Goal: Task Accomplishment & Management: Manage account settings

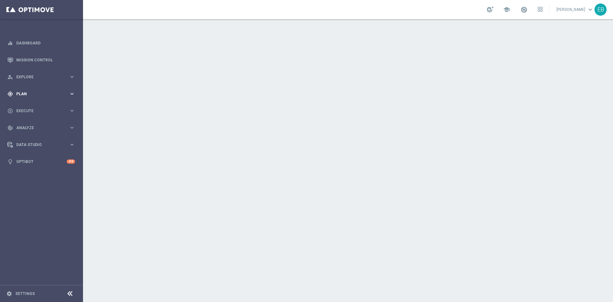
click at [58, 92] on span "Plan" at bounding box center [42, 94] width 53 height 4
click at [36, 123] on accordion "Templates keyboard_arrow_right Optimail Web Push Notifications Webpage Pop-up" at bounding box center [50, 126] width 66 height 10
click at [26, 125] on span "Templates" at bounding box center [40, 126] width 46 height 4
click at [31, 137] on link "Optimail" at bounding box center [43, 135] width 47 height 5
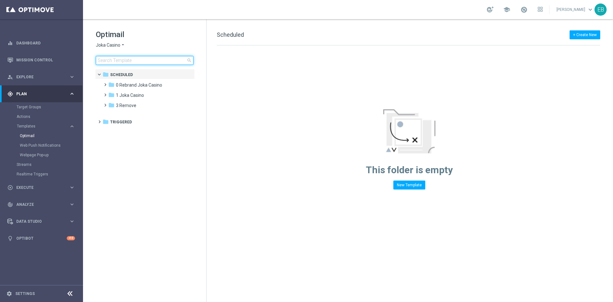
click at [133, 63] on input at bounding box center [145, 60] width 98 height 9
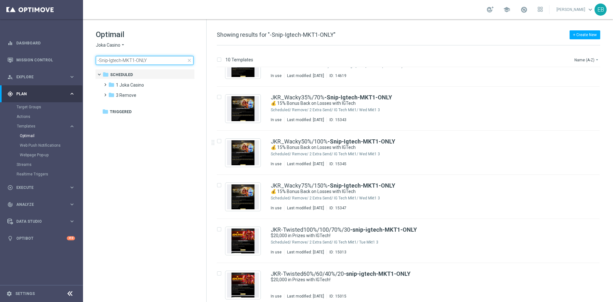
scroll to position [206, 0]
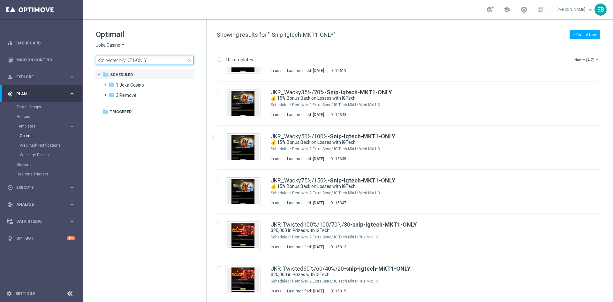
type input "-Snip-Igtech-MKT1-ONLY"
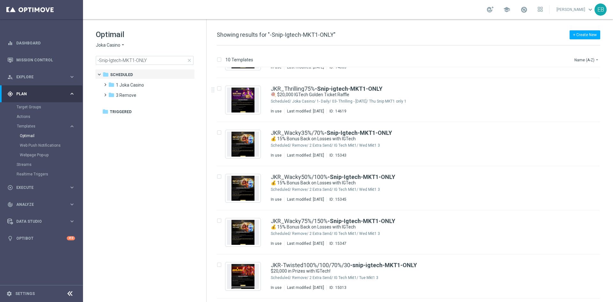
scroll to position [142, 0]
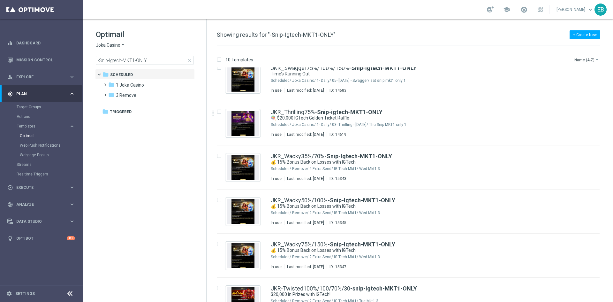
click at [189, 60] on span "close" at bounding box center [189, 60] width 5 height 5
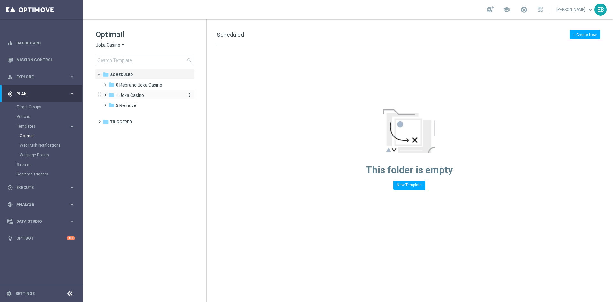
click at [132, 96] on span "1 Joka Casino" at bounding box center [130, 95] width 28 height 6
click at [143, 106] on div "folder 1- Daily" at bounding box center [149, 105] width 68 height 7
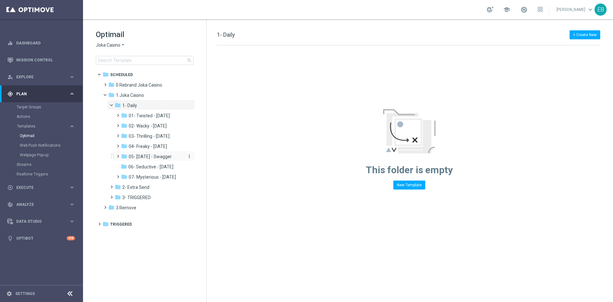
click at [145, 156] on span "05- [DATE] - Swagger" at bounding box center [150, 157] width 43 height 6
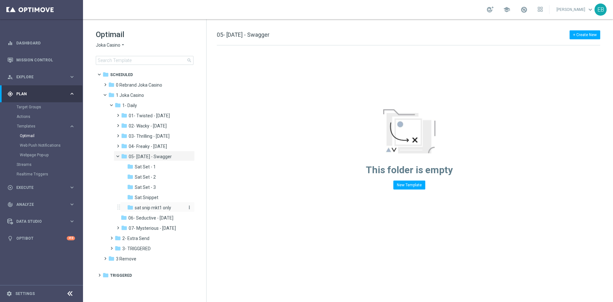
click at [165, 207] on span "sat snip mkt1 only" at bounding box center [153, 208] width 36 height 6
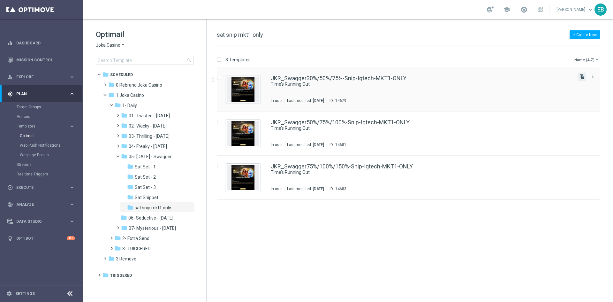
click at [581, 75] on icon "file_copy" at bounding box center [582, 76] width 5 height 5
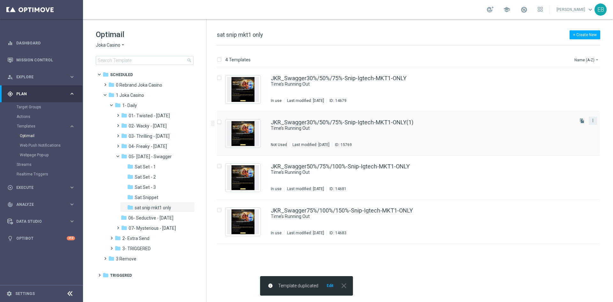
click at [593, 124] on button "more_vert" at bounding box center [593, 121] width 6 height 8
click at [566, 149] on div "delete_forever Delete" at bounding box center [564, 145] width 51 height 9
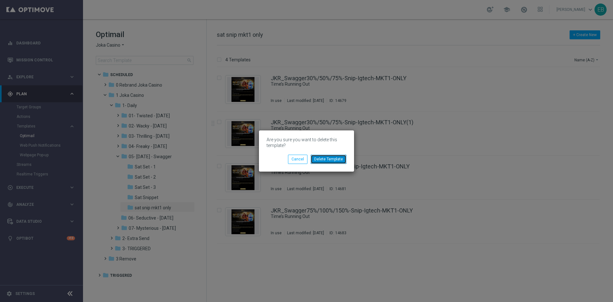
click at [344, 157] on button "Delete Template" at bounding box center [329, 159] width 36 height 9
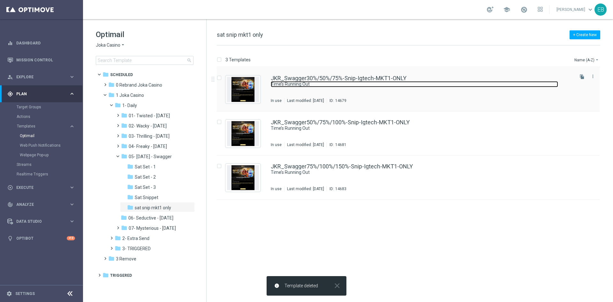
click at [446, 86] on link "Time’s Running Out" at bounding box center [415, 84] width 288 height 6
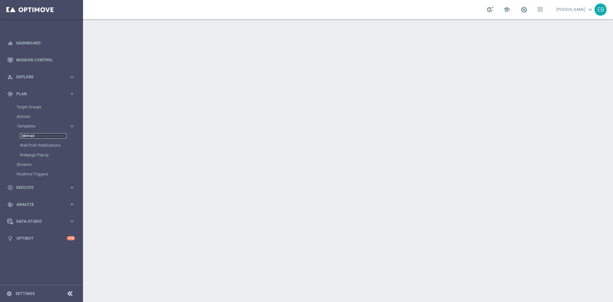
click at [30, 136] on link "Optimail" at bounding box center [43, 135] width 47 height 5
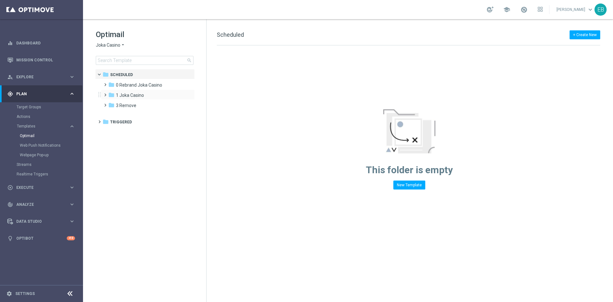
click at [139, 90] on div "folder 1 Joka Casino more_vert" at bounding box center [148, 94] width 94 height 10
click at [149, 96] on div "folder 1 Joka Casino" at bounding box center [144, 95] width 73 height 7
click at [161, 109] on div "folder 1- Daily" at bounding box center [149, 105] width 68 height 7
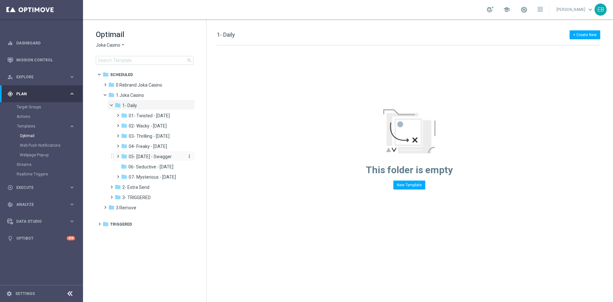
click at [163, 157] on span "05- [DATE] - Swagger" at bounding box center [150, 157] width 43 height 6
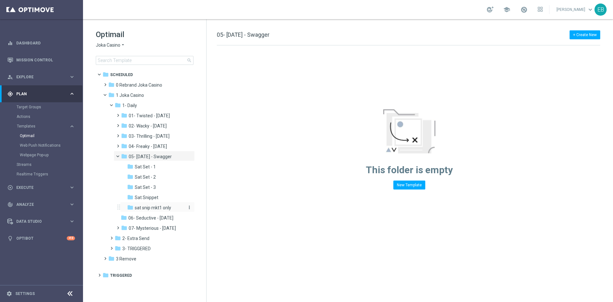
click at [169, 206] on span "sat snip mkt1 only" at bounding box center [153, 208] width 36 height 6
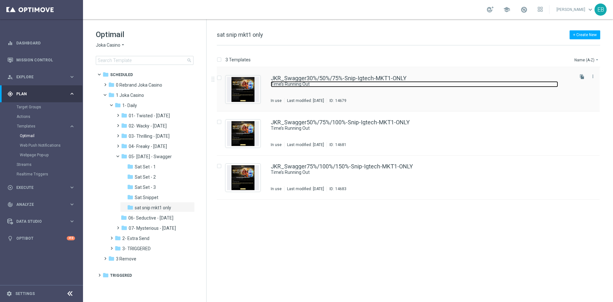
click at [407, 84] on link "Time’s Running Out" at bounding box center [415, 84] width 288 height 6
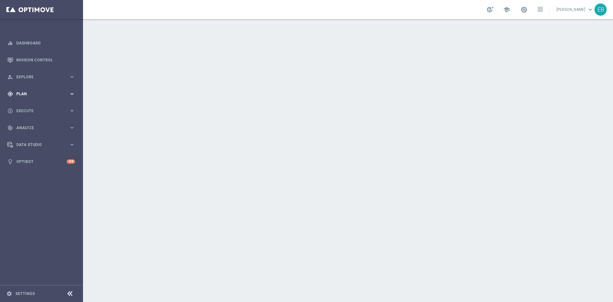
click at [53, 100] on div "gps_fixed Plan keyboard_arrow_right" at bounding box center [41, 93] width 82 height 17
click at [58, 126] on span "Templates" at bounding box center [40, 126] width 46 height 4
click at [27, 127] on span "Templates" at bounding box center [40, 126] width 46 height 4
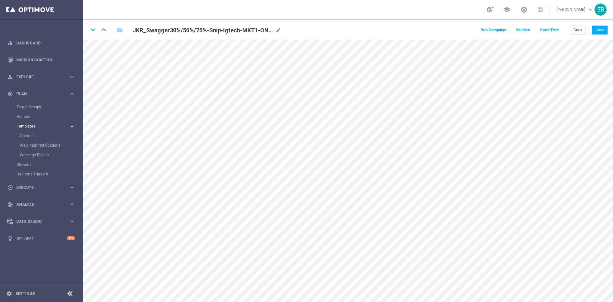
click at [30, 127] on span "Templates" at bounding box center [40, 126] width 46 height 4
click at [277, 28] on icon "mode_edit" at bounding box center [279, 31] width 6 height 8
click at [274, 30] on input "JKR_Swagger30%/50%/75%-Snip-Igtech-MKT1-ONLY" at bounding box center [207, 30] width 158 height 9
drag, startPoint x: 275, startPoint y: 32, endPoint x: 233, endPoint y: 30, distance: 42.5
click at [233, 30] on input "JKR_Swagger30%/50%/75%-Snip-Igtech-MKT1-ONLY-11-10-2025" at bounding box center [207, 30] width 158 height 9
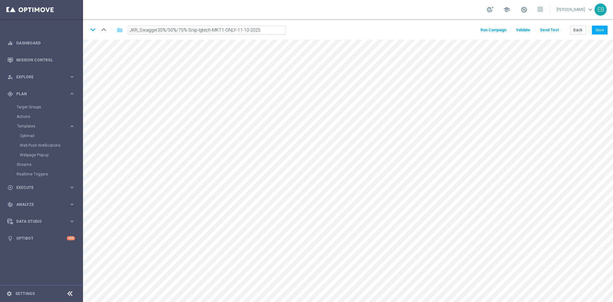
click at [277, 30] on input "JKR_Swagger30%/50%/75%-Snip-Igtech-MKT1-ONLY-11-10-2025" at bounding box center [207, 30] width 158 height 9
drag, startPoint x: 277, startPoint y: 30, endPoint x: 186, endPoint y: 31, distance: 91.1
click at [186, 31] on input "JKR_Swagger30%/50%/75%-Snip-Igtech-MKT1-ONLY-11-10-2025" at bounding box center [207, 30] width 158 height 9
type input "JKR_Swagger30%/50%/75%-Snip-Igtech-MKT1-ONLY-11-10-2025"
click at [280, 28] on icon "mode_edit" at bounding box center [279, 31] width 6 height 8
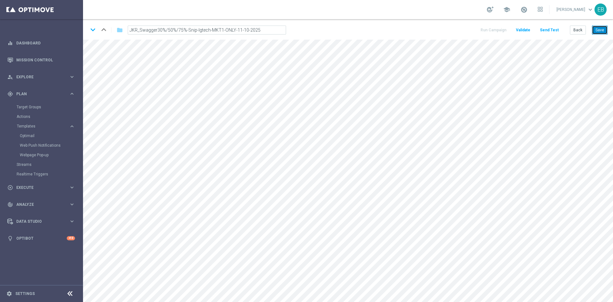
click at [595, 30] on button "Save" at bounding box center [600, 30] width 16 height 9
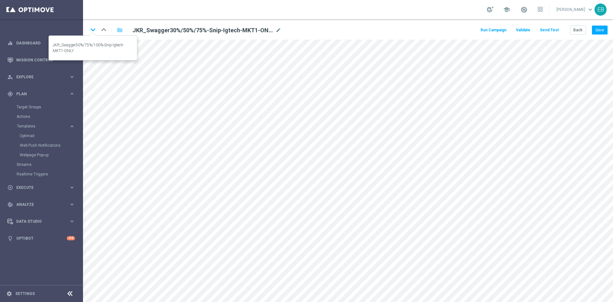
click at [93, 31] on icon "keyboard_arrow_down" at bounding box center [93, 30] width 10 height 10
click at [279, 30] on icon "mode_edit" at bounding box center [279, 31] width 6 height 8
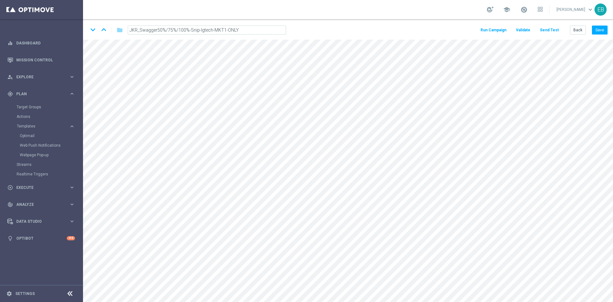
click at [276, 28] on input "JKR_Swagger50%/75%/100%-Snip-Igtech-MKT1-ONLY" at bounding box center [207, 30] width 158 height 9
type input "JKR_Swagger50%/75%/100%-Snip-Igtech-MKT1-ONLY-11-10-2025"
click at [600, 27] on button "Save" at bounding box center [600, 30] width 16 height 9
click at [105, 29] on icon "keyboard_arrow_up" at bounding box center [104, 30] width 10 height 10
click at [278, 29] on icon "mode_edit" at bounding box center [279, 31] width 6 height 8
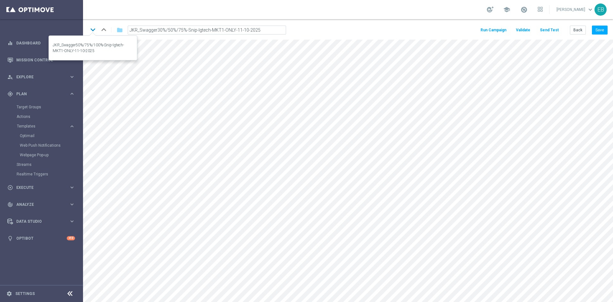
click at [94, 28] on icon "keyboard_arrow_down" at bounding box center [93, 30] width 10 height 10
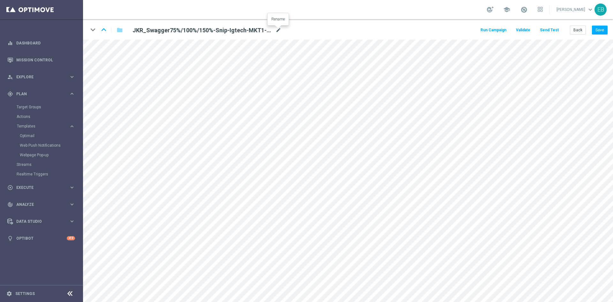
click at [278, 28] on icon "mode_edit" at bounding box center [279, 31] width 6 height 8
click at [275, 34] on input "JKR_Swagger75%/100%/150%-Snip-Igtech-MKT1-ONLY" at bounding box center [207, 30] width 158 height 9
type input "JKR_Swagger75%/100%/150%-Snip-Igtech-MKT1-ONLY-11-10-2025"
click at [603, 28] on button "Save" at bounding box center [600, 30] width 16 height 9
click at [599, 31] on button "Save" at bounding box center [600, 30] width 16 height 9
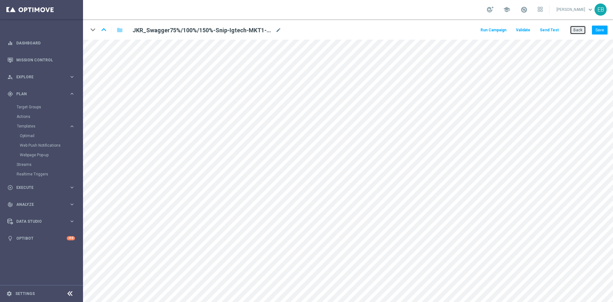
click at [580, 32] on button "Back" at bounding box center [578, 30] width 16 height 9
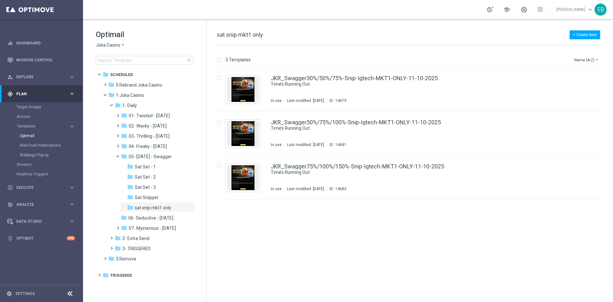
click at [125, 41] on div "Optimail Joka Casino arrow_drop_down × Joka Casino search" at bounding box center [151, 46] width 111 height 35
click at [112, 46] on span "Joka Casino" at bounding box center [108, 45] width 25 height 6
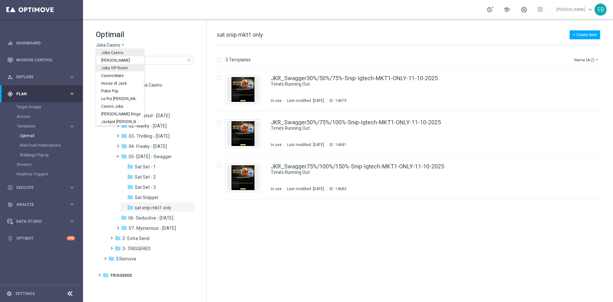
click at [0, 0] on span "Joka VIP Room" at bounding box center [0, 0] width 0 height 0
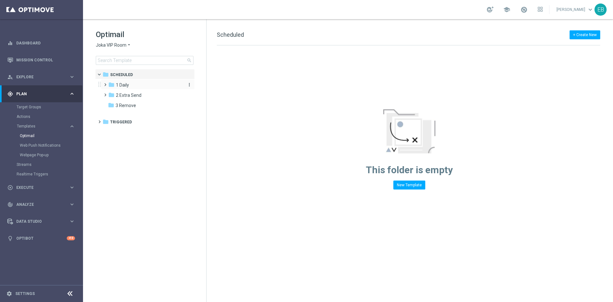
click at [165, 82] on div "folder 1 Daily" at bounding box center [144, 84] width 73 height 7
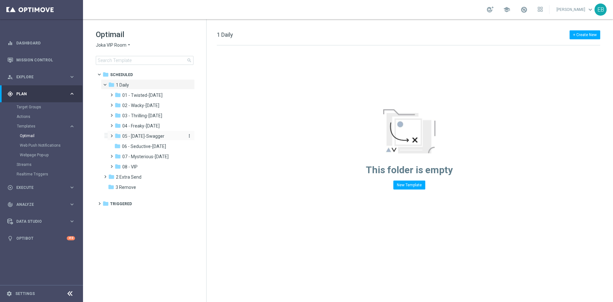
click at [167, 139] on div "folder 05 - [DATE]-Swagger" at bounding box center [149, 136] width 68 height 7
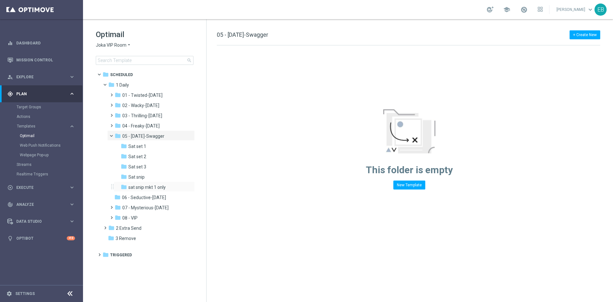
click at [176, 183] on div "folder sat snip mkt 1 only more_vert" at bounding box center [154, 186] width 81 height 10
click at [171, 188] on div "folder sat snip mkt 1 only" at bounding box center [152, 187] width 63 height 7
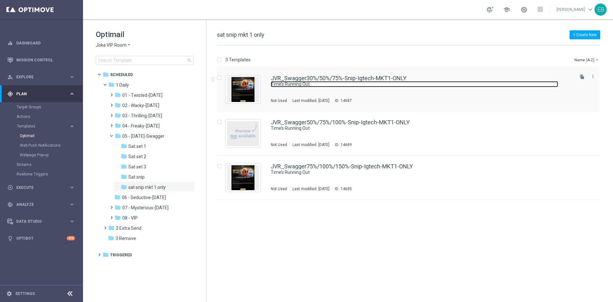
click at [431, 87] on link "Time’s Running Out" at bounding box center [415, 84] width 288 height 6
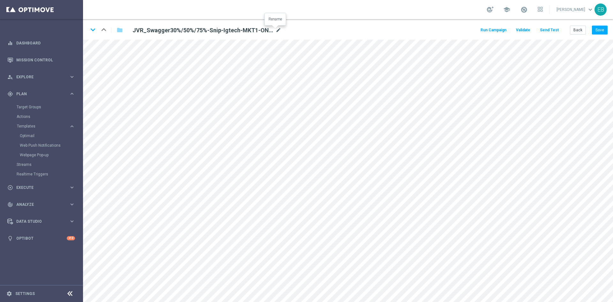
click at [276, 30] on icon "mode_edit" at bounding box center [279, 31] width 6 height 8
click at [273, 31] on input "JVR_Swagger30%/50%/75%-Snip-Igtech-MKT1-ONLY" at bounding box center [207, 30] width 158 height 9
type input "JVR_Swagger30%/50%/75%-Snip-Igtech-MKT1-ONLY-11-10-2025"
click at [596, 29] on button "Save" at bounding box center [600, 30] width 16 height 9
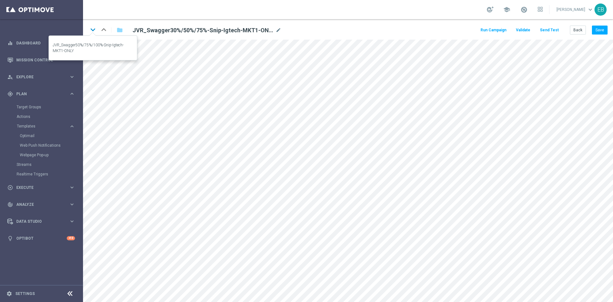
click at [95, 33] on icon "keyboard_arrow_down" at bounding box center [93, 30] width 10 height 10
click at [280, 31] on icon "mode_edit" at bounding box center [279, 31] width 6 height 8
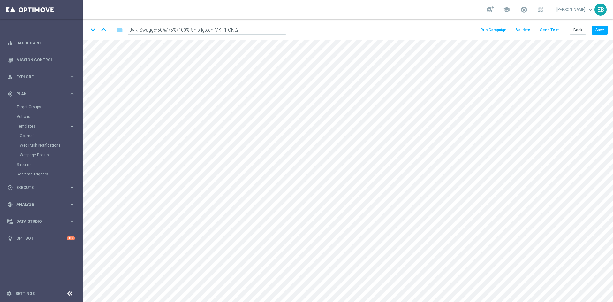
click at [260, 31] on input "JVR_Swagger50%/75%/100%-Snip-Igtech-MKT1-ONLY" at bounding box center [207, 30] width 158 height 9
type input "JVR_Swagger50%/75%/100%-Snip-Igtech-MKT1-ONLY-11-10-2025"
click at [596, 33] on button "Save" at bounding box center [600, 30] width 16 height 9
click at [608, 26] on button "Save" at bounding box center [600, 30] width 16 height 9
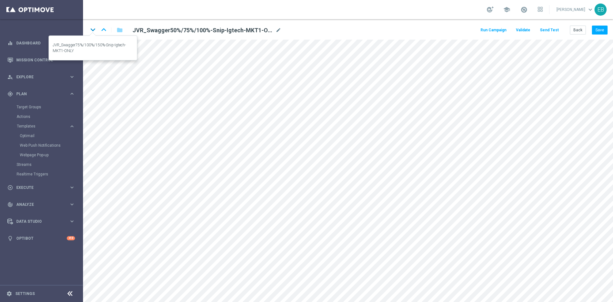
click at [92, 32] on icon "keyboard_arrow_down" at bounding box center [93, 30] width 10 height 10
click at [276, 31] on icon "mode_edit" at bounding box center [279, 31] width 6 height 8
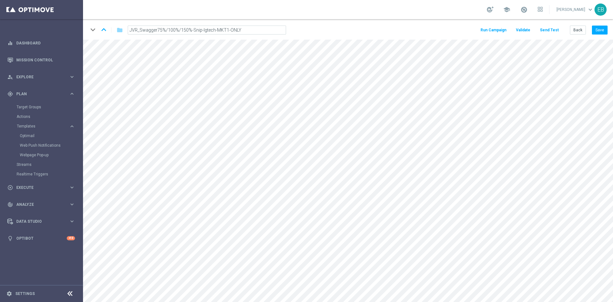
click at [253, 29] on input "JVR_Swagger75%/100%/150%-Snip-Igtech-MKT1-ONLY" at bounding box center [207, 30] width 158 height 9
type input "JVR_Swagger75%/100%/150%-Snip-Igtech-MKT1-ONLY-11-10-2025"
click at [612, 31] on div "keyboard_arrow_down keyboard_arrow_up folder JVR_Swagger75%/100%/150%-Snip-Igte…" at bounding box center [348, 29] width 530 height 20
click at [606, 31] on button "Save" at bounding box center [600, 30] width 16 height 9
click at [572, 30] on button "Back" at bounding box center [578, 30] width 16 height 9
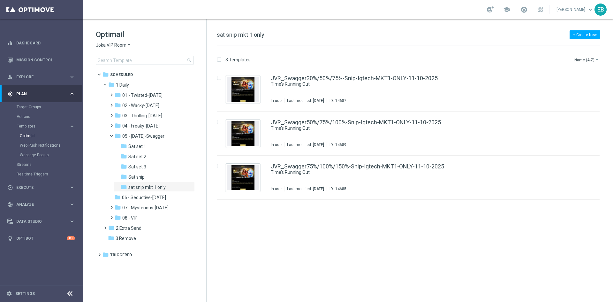
click at [121, 43] on span "Joka VIP Room" at bounding box center [111, 45] width 31 height 6
click at [0, 0] on span "[PERSON_NAME]" at bounding box center [0, 0] width 0 height 0
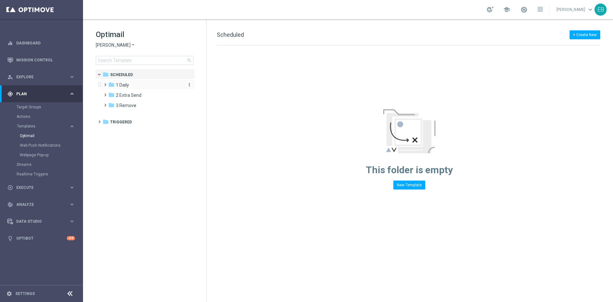
click at [134, 84] on div "folder 1 Daily" at bounding box center [144, 84] width 73 height 7
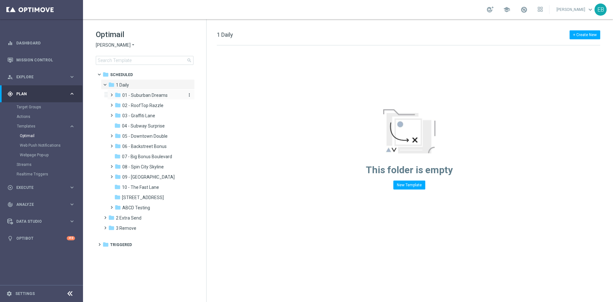
click at [148, 96] on span "01 - Suburban Dreams" at bounding box center [144, 95] width 45 height 6
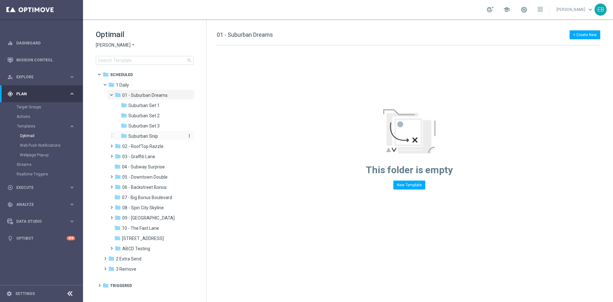
click at [165, 136] on div "folder Suburban Snip" at bounding box center [152, 136] width 63 height 7
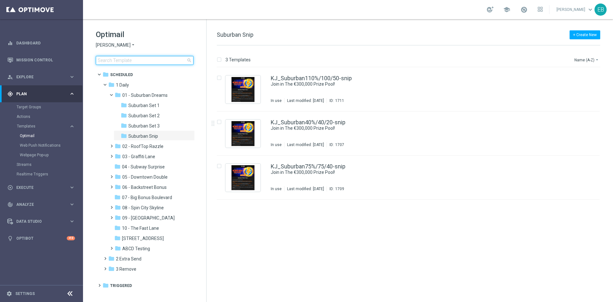
click at [99, 60] on input at bounding box center [145, 60] width 98 height 9
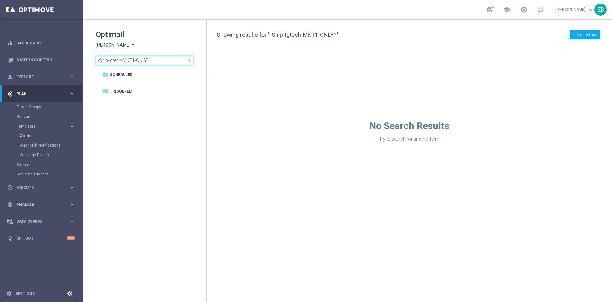
click at [158, 64] on input "-Snip-Igtech-MKT1-ONLY?" at bounding box center [145, 60] width 98 height 9
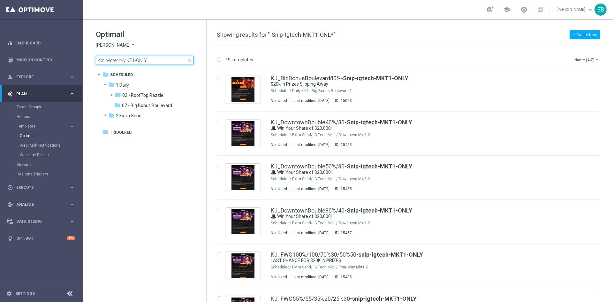
type input "-Snip-Igtech-MKT1-ONLY"
